Goal: Transaction & Acquisition: Purchase product/service

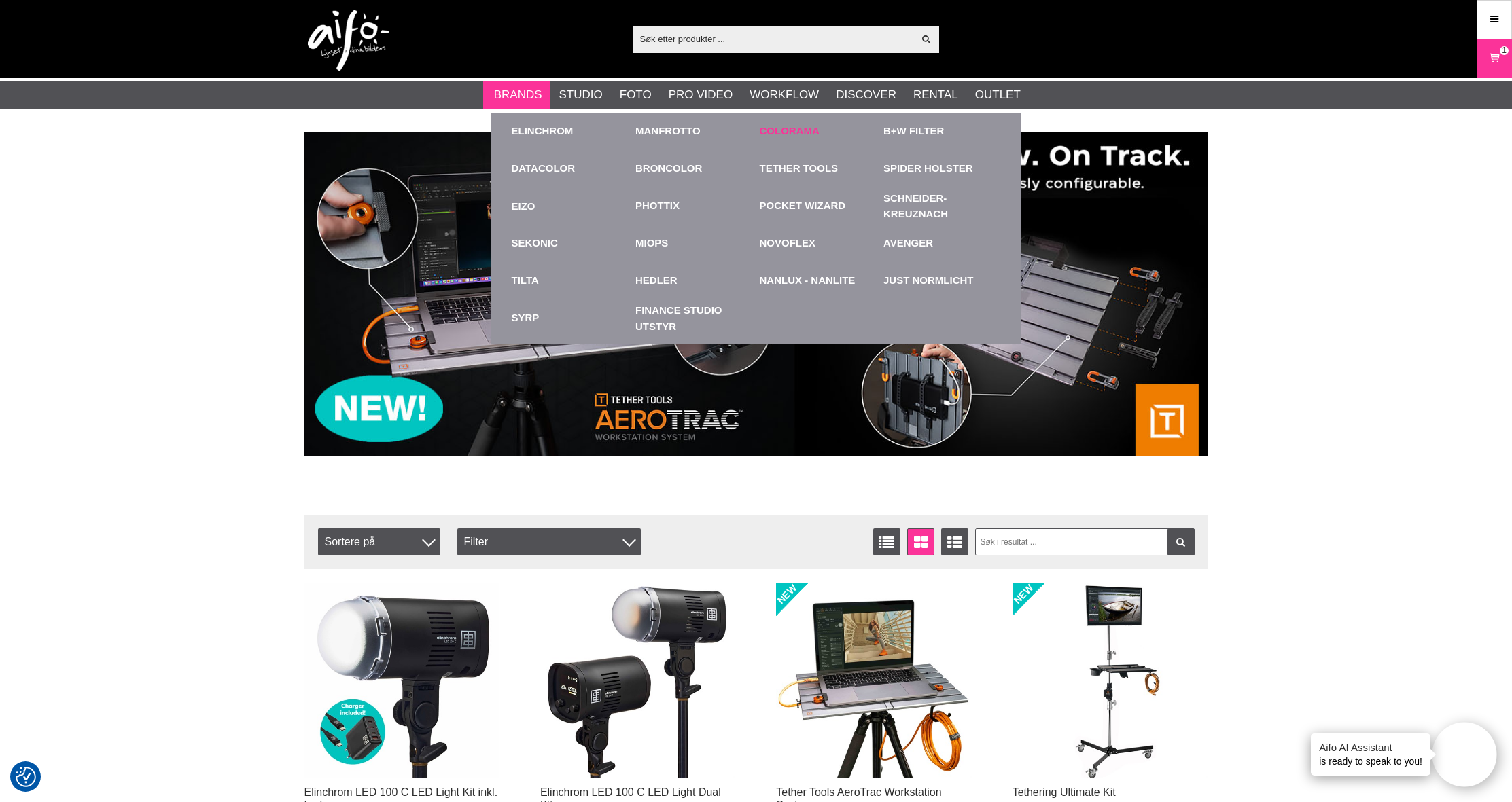
click at [785, 130] on link "Colorama" at bounding box center [790, 131] width 60 height 16
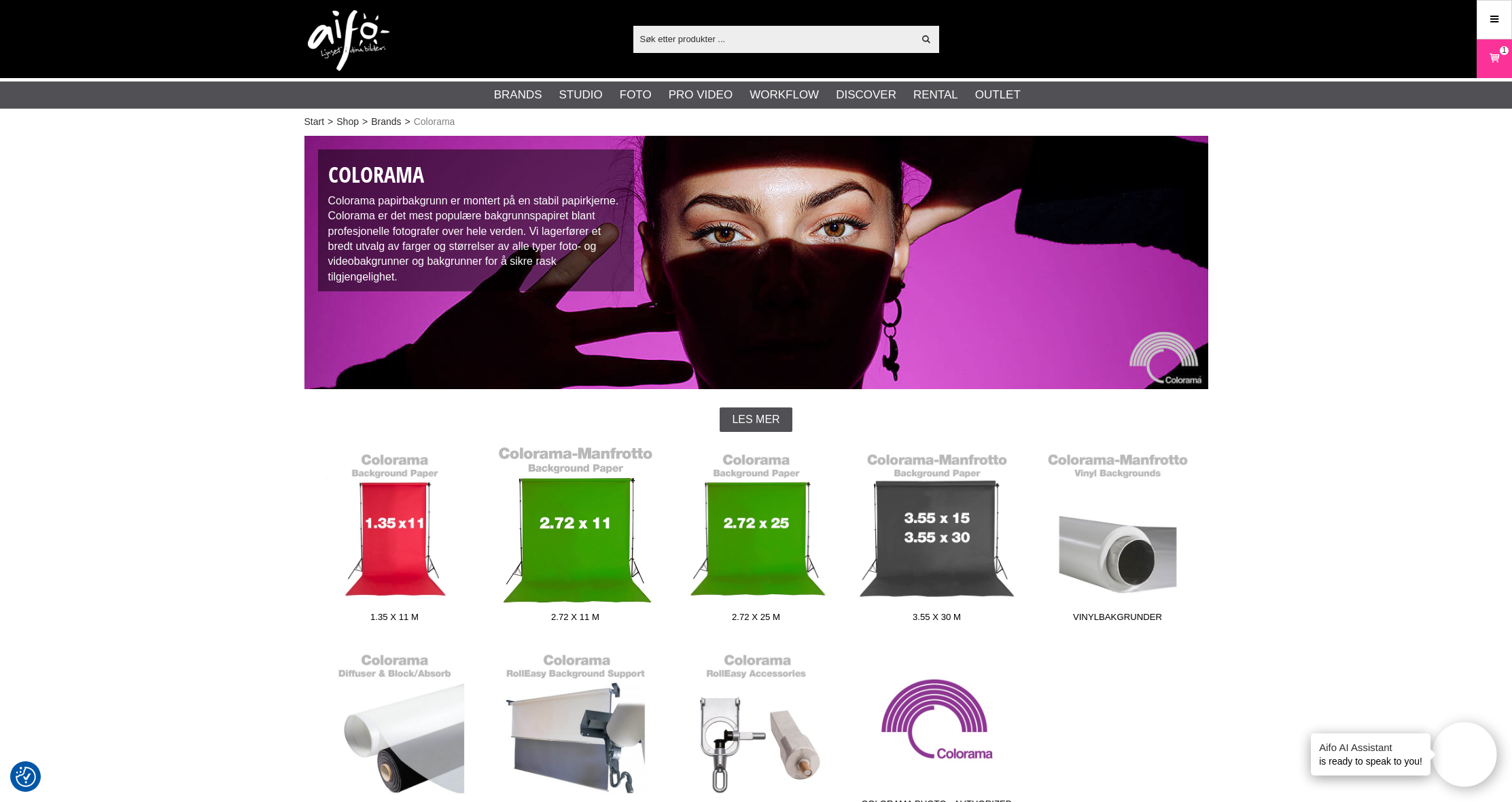
click at [569, 544] on link "2.72 x 11 m" at bounding box center [575, 537] width 181 height 183
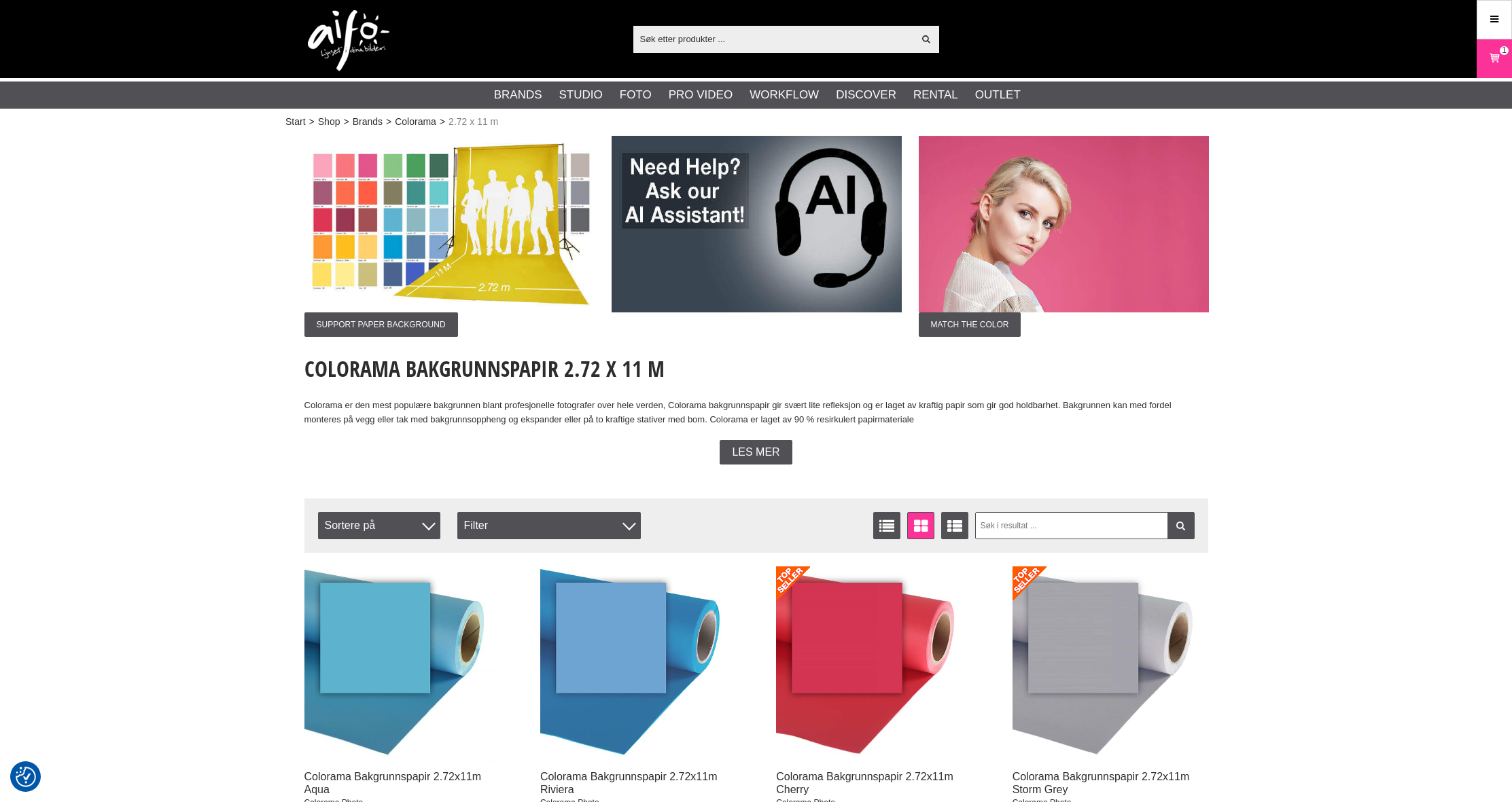
checkbox input "true"
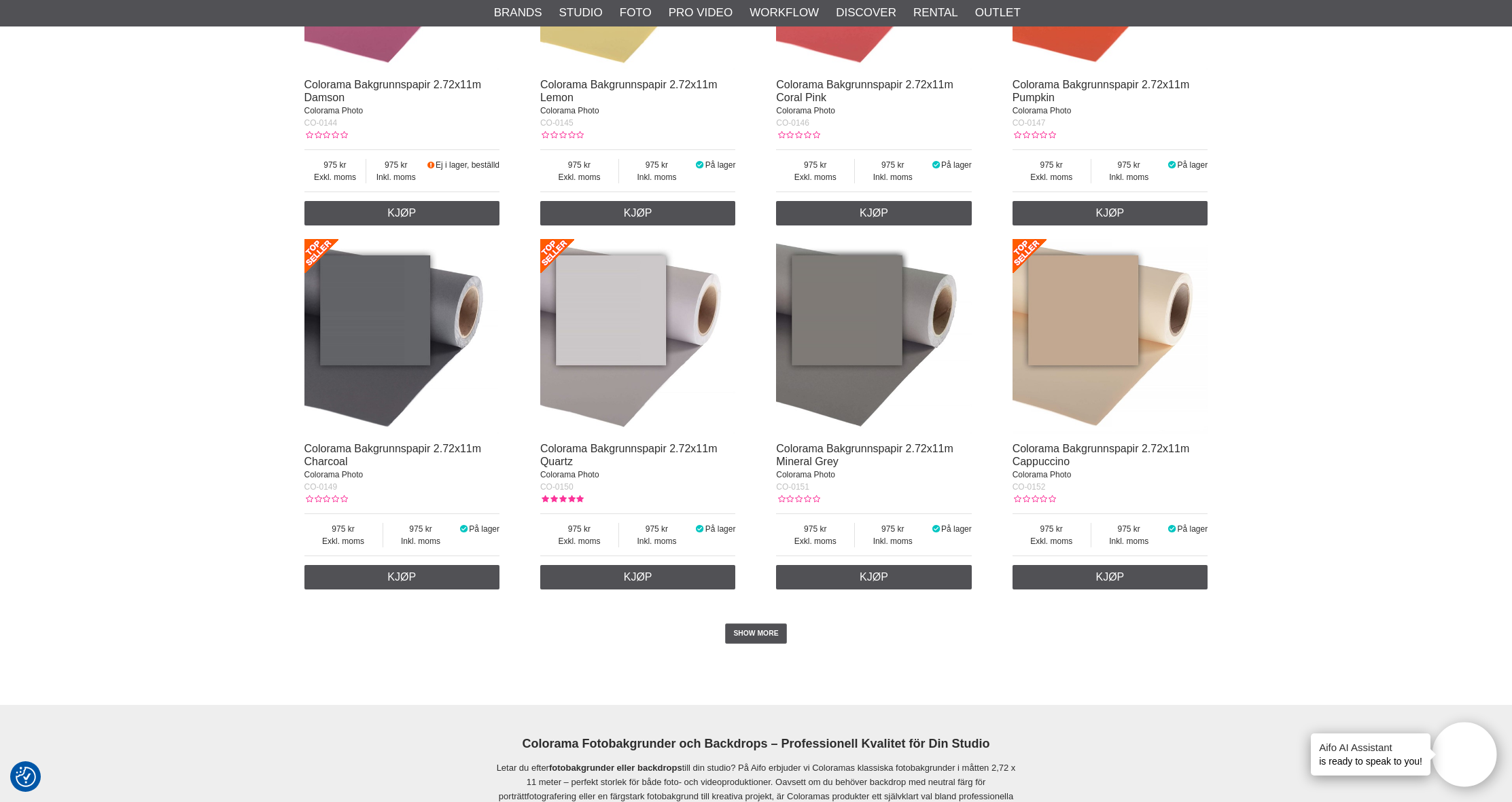
scroll to position [2513, 0]
click at [773, 631] on link "SHOW MORE" at bounding box center [756, 633] width 62 height 21
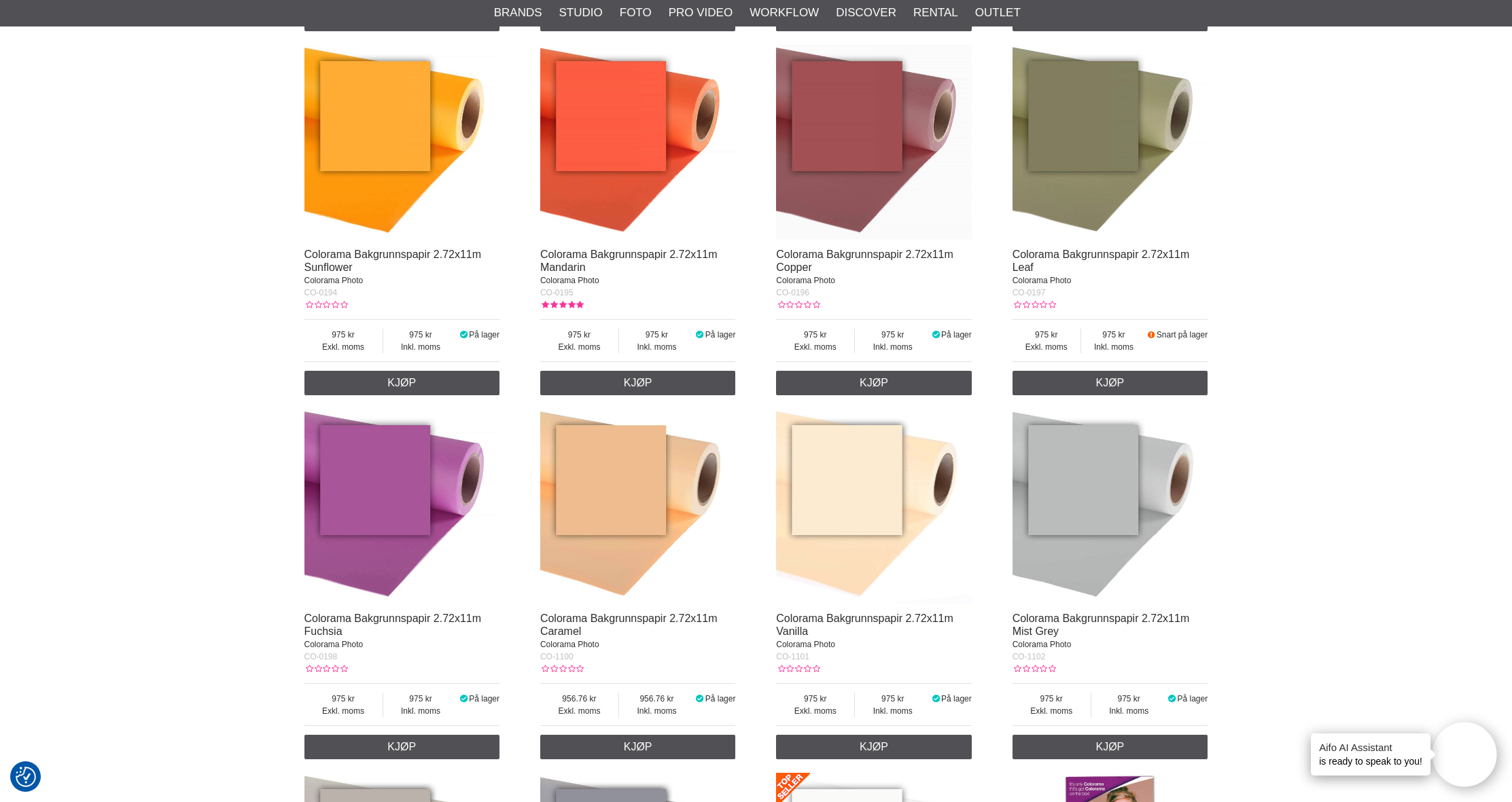
scroll to position [4525, 0]
